Goal: Check status: Check status

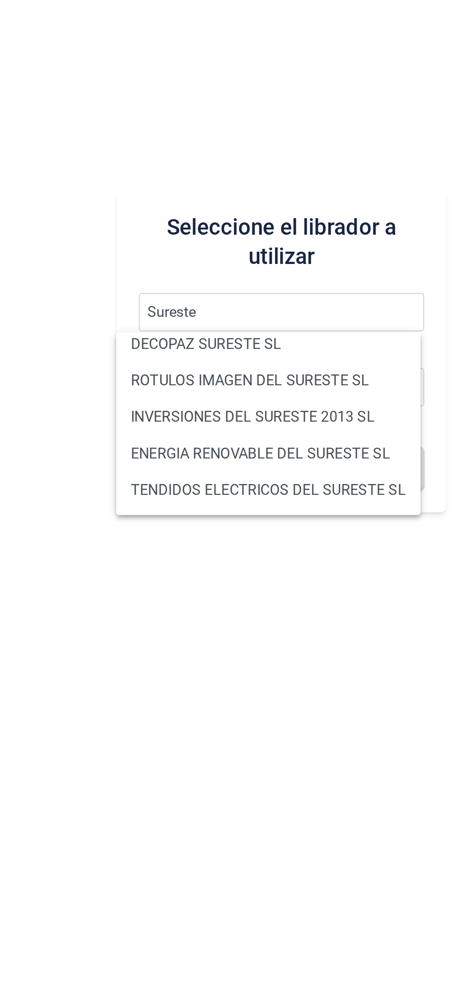
scroll to position [24, 0]
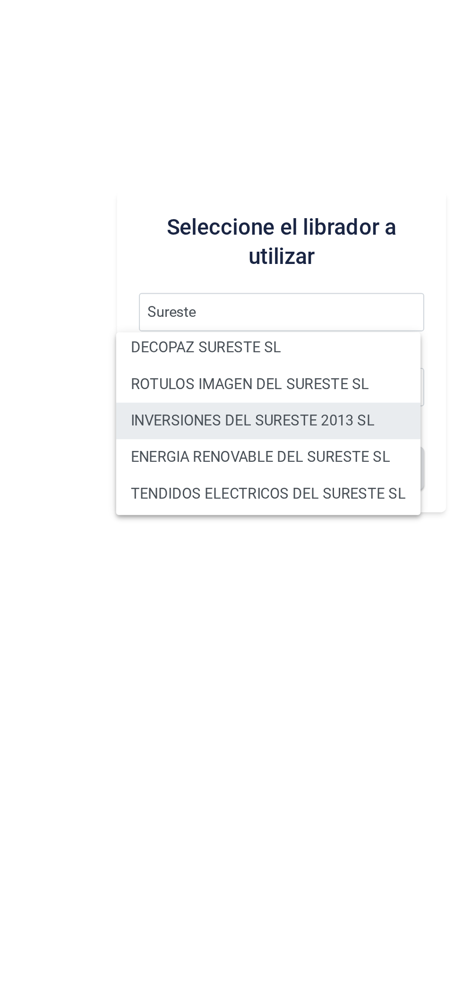
click at [321, 553] on li "INVERSIONES DEL SURESTE 2013 SL" at bounding box center [285, 556] width 157 height 19
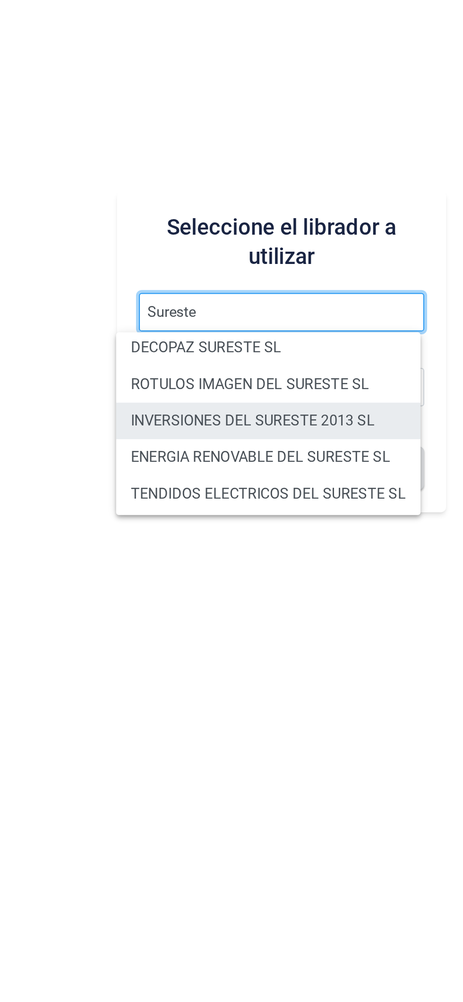
type input "INVERSIONES DEL SURESTE 2013 SL"
type input "B73801086"
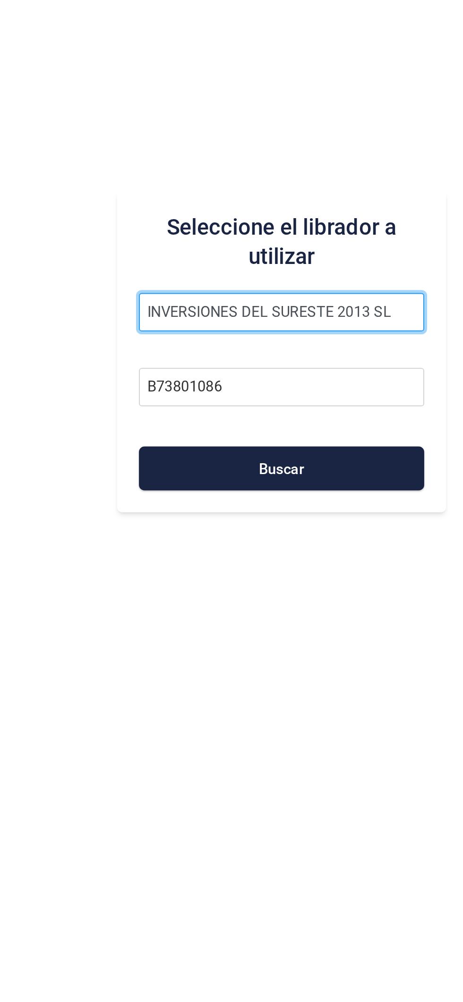
scroll to position [0, 0]
click at [359, 506] on input "INVERSIONES DEL SURESTE 2013 SL" at bounding box center [292, 500] width 147 height 20
type input "INVERSIONES"
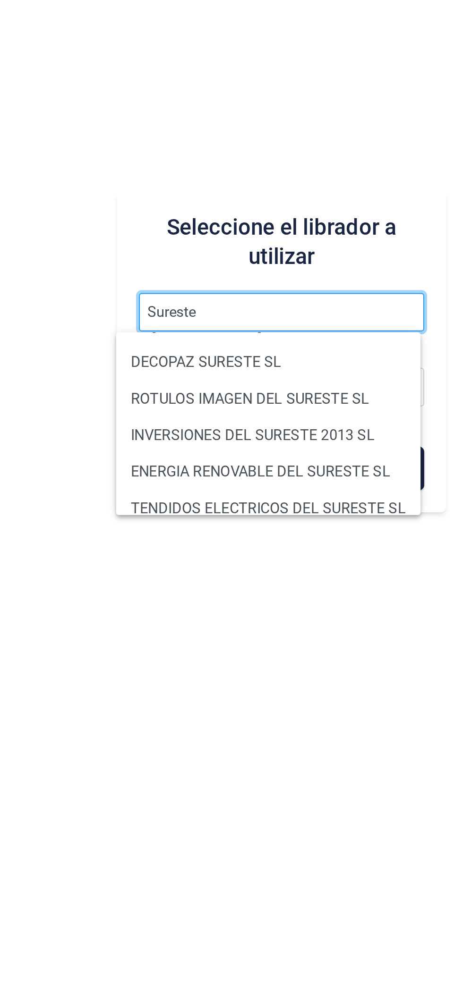
scroll to position [15, 0]
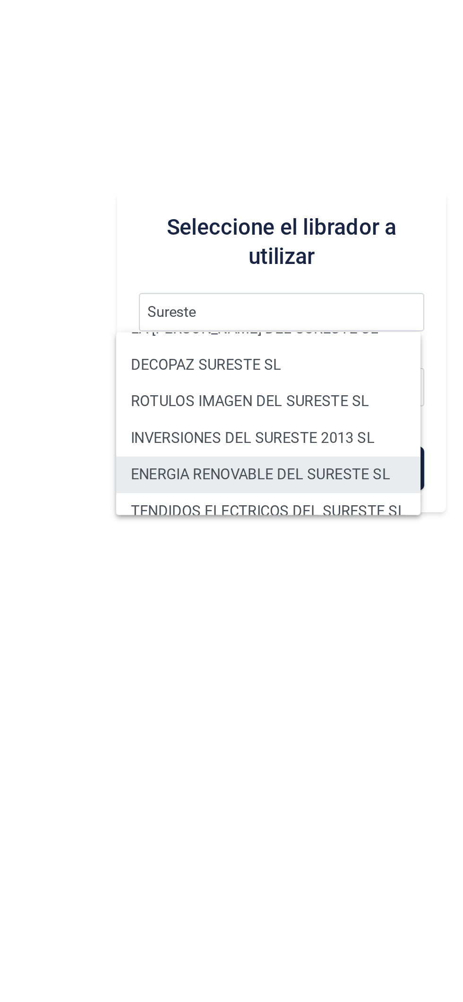
click at [318, 591] on li "ENERGIA RENOVABLE DEL SURESTE SL" at bounding box center [285, 584] width 157 height 19
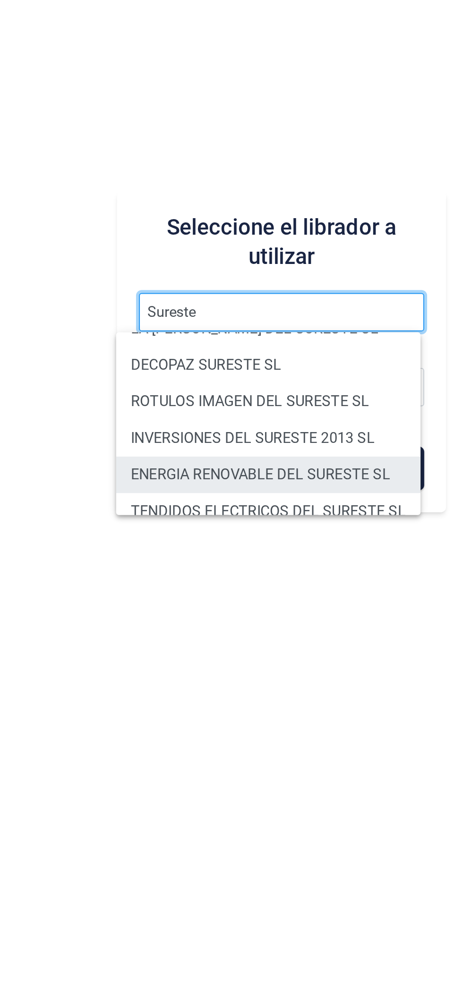
type input "ENERGIA RENOVABLE DEL SURESTE SL"
type input "B05548565"
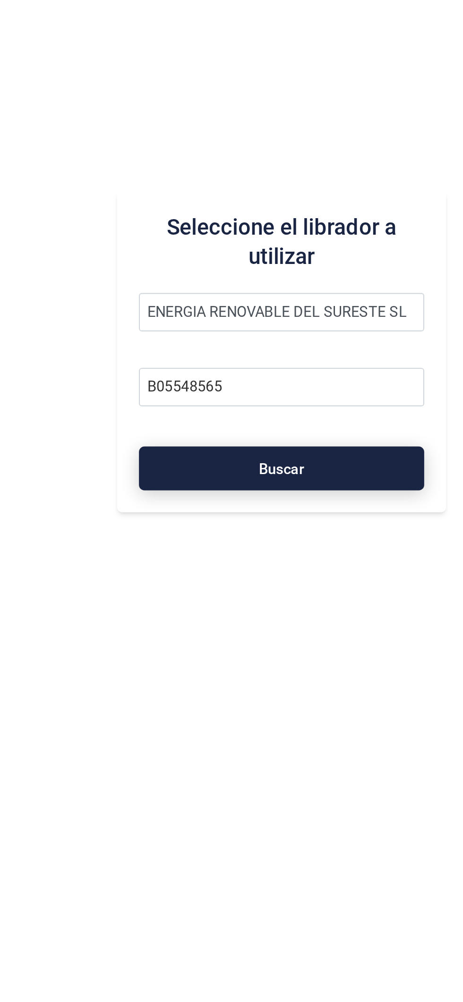
click at [306, 579] on button "Buscar" at bounding box center [292, 580] width 147 height 23
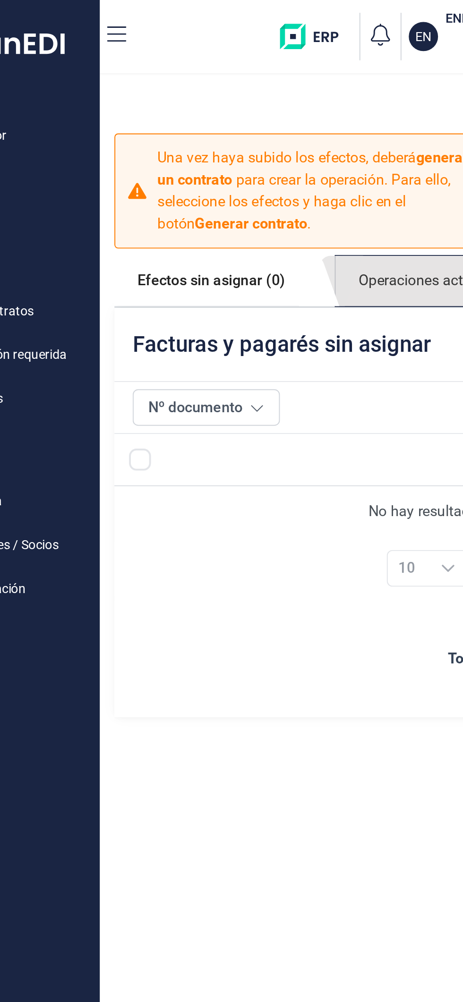
click at [290, 151] on link "Operaciones activas (1)" at bounding box center [296, 145] width 102 height 26
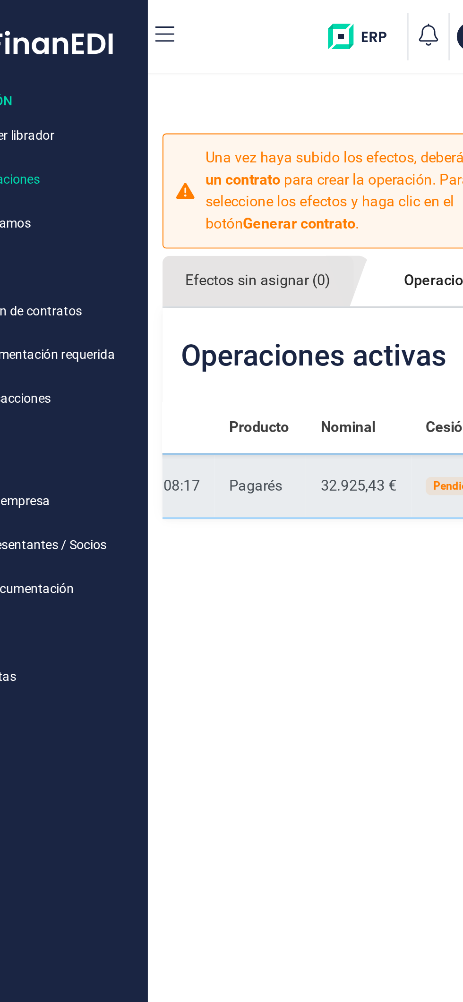
scroll to position [0, 126]
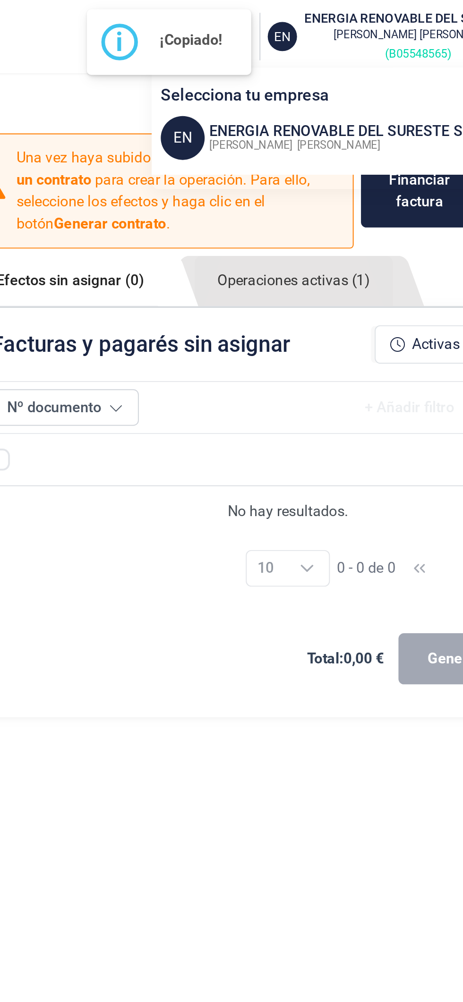
click at [361, 28] on small "( B05548565 )" at bounding box center [360, 27] width 34 height 7
